Goal: Task Accomplishment & Management: Use online tool/utility

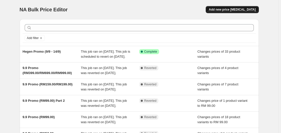
click at [228, 9] on span "Add new price [MEDICAL_DATA]" at bounding box center [232, 10] width 47 height 4
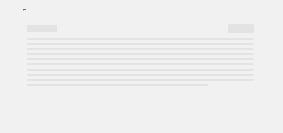
select select "percentage"
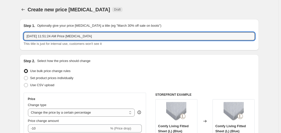
drag, startPoint x: 100, startPoint y: 34, endPoint x: -2, endPoint y: 34, distance: 101.9
click at [0, 34] on html "Home Settings Plans Skip to content Create new price [MEDICAL_DATA]. This page …" at bounding box center [140, 66] width 281 height 133
type input "Trunki (BG20622) Promo"
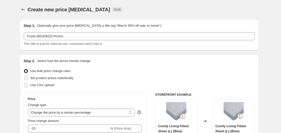
click at [103, 83] on div "Use CSV upload" at bounding box center [139, 85] width 231 height 7
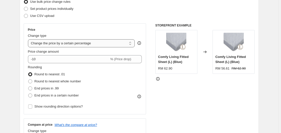
scroll to position [75, 0]
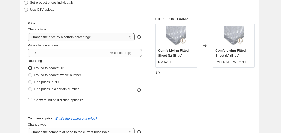
click at [96, 36] on select "Change the price to a certain amount Change the price by a certain amount Chang…" at bounding box center [81, 37] width 107 height 8
select select "to"
click at [29, 33] on select "Change the price to a certain amount Change the price by a certain amount Chang…" at bounding box center [81, 37] width 107 height 8
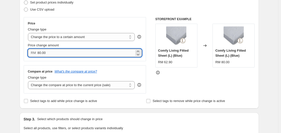
click at [86, 54] on input "80.00" at bounding box center [85, 53] width 97 height 8
type input "299.00"
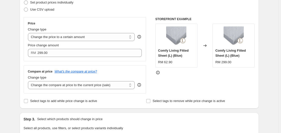
click at [162, 115] on div "Step 3. Select which products should change in price Select all products, use f…" at bounding box center [139, 134] width 239 height 44
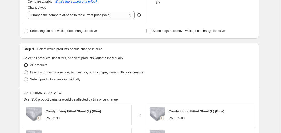
scroll to position [151, 0]
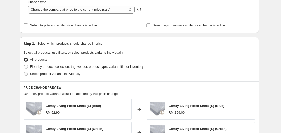
click at [56, 74] on span "Select product variants individually" at bounding box center [55, 74] width 50 height 4
click at [24, 72] on input "Select product variants individually" at bounding box center [24, 72] width 0 height 0
radio input "true"
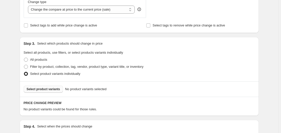
click at [53, 87] on button "Select product variants" at bounding box center [43, 89] width 39 height 7
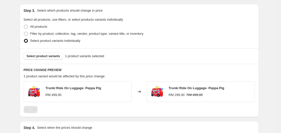
scroll to position [226, 0]
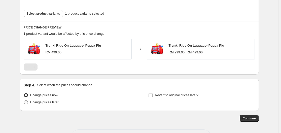
click at [52, 103] on span "Change prices later" at bounding box center [44, 102] width 28 height 4
click at [24, 100] on input "Change prices later" at bounding box center [24, 100] width 0 height 0
radio input "true"
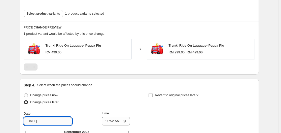
click at [65, 121] on input "[DATE]" at bounding box center [48, 121] width 48 height 8
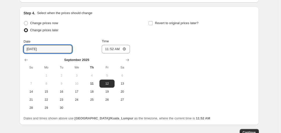
scroll to position [302, 0]
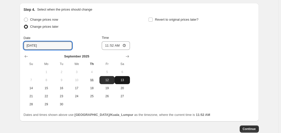
click at [121, 82] on span "13" at bounding box center [121, 80] width 11 height 4
type input "[DATE]"
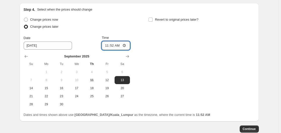
click at [125, 46] on input "11:52" at bounding box center [116, 45] width 28 height 9
type input "00:00"
click at [177, 73] on div "Change prices now Change prices later Date [DATE] Time 00:00 [DATE] Su Mo Tu We…" at bounding box center [139, 62] width 231 height 92
click at [159, 19] on span "Revert to original prices later?" at bounding box center [177, 20] width 44 height 4
click at [152, 19] on input "Revert to original prices later?" at bounding box center [150, 20] width 4 height 4
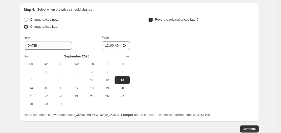
checkbox input "true"
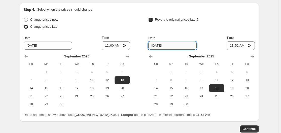
click at [170, 47] on input "[DATE]" at bounding box center [172, 46] width 48 height 8
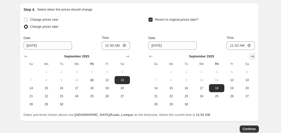
click at [255, 55] on icon "Show next month, October 2025" at bounding box center [252, 56] width 5 height 5
click at [152, 57] on icon "Show previous month, September 2025" at bounding box center [150, 56] width 5 height 5
click at [189, 89] on span "16" at bounding box center [186, 88] width 11 height 4
type input "[DATE]"
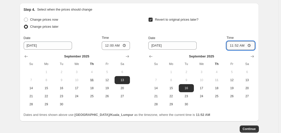
click at [250, 46] on input "11:52" at bounding box center [240, 45] width 28 height 9
click at [251, 47] on input "23:00" at bounding box center [240, 45] width 28 height 9
type input "23:59"
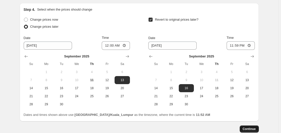
click at [246, 127] on span "Continue" at bounding box center [248, 129] width 13 height 4
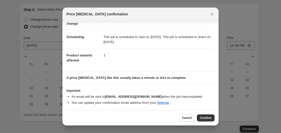
scroll to position [31, 0]
click at [203, 118] on span "Confirm" at bounding box center [206, 118] width 12 height 4
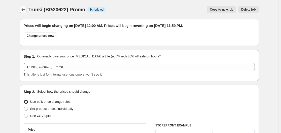
click at [24, 8] on icon "Price change jobs" at bounding box center [23, 9] width 5 height 5
